Goal: Find specific page/section: Find specific page/section

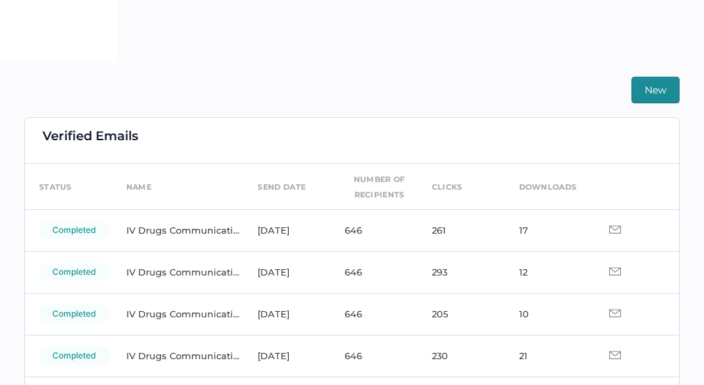
scroll to position [8, 0]
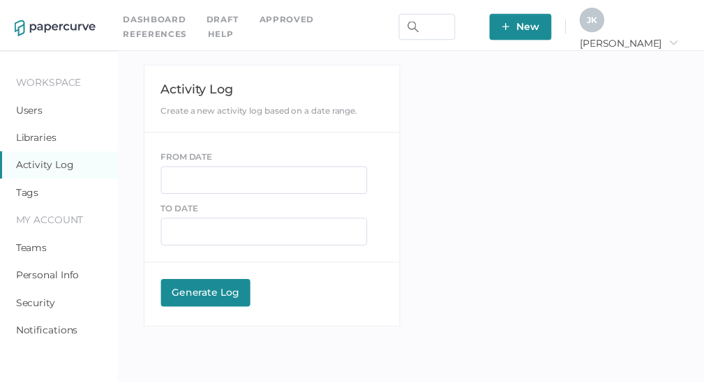
scroll to position [49, 0]
